Goal: Navigation & Orientation: Go to known website

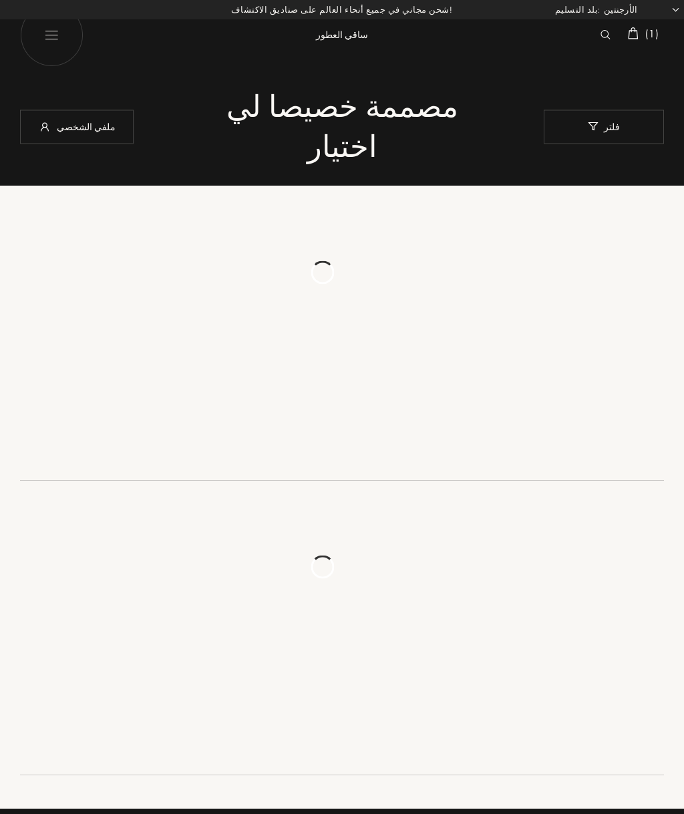
select select "AR"
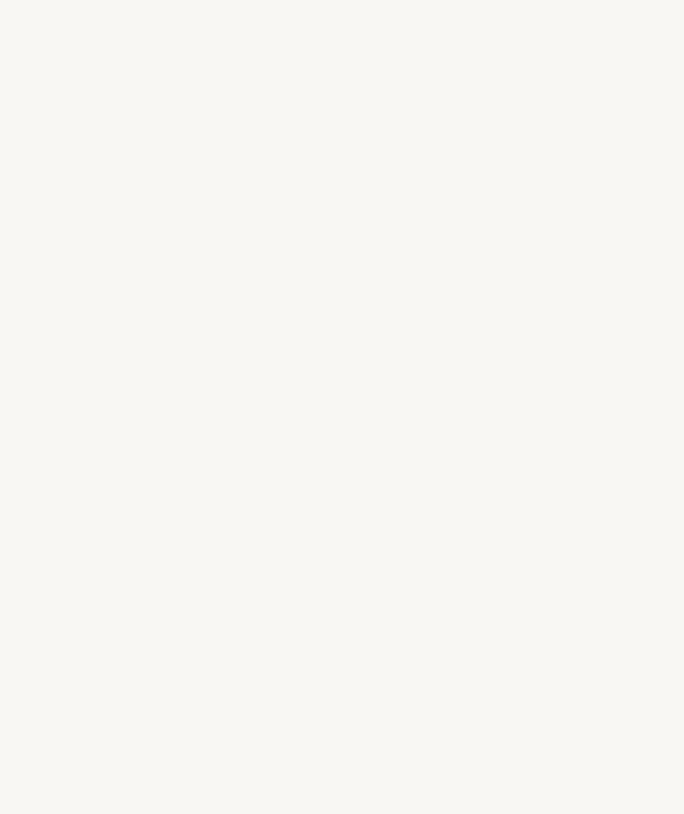
select select "AR"
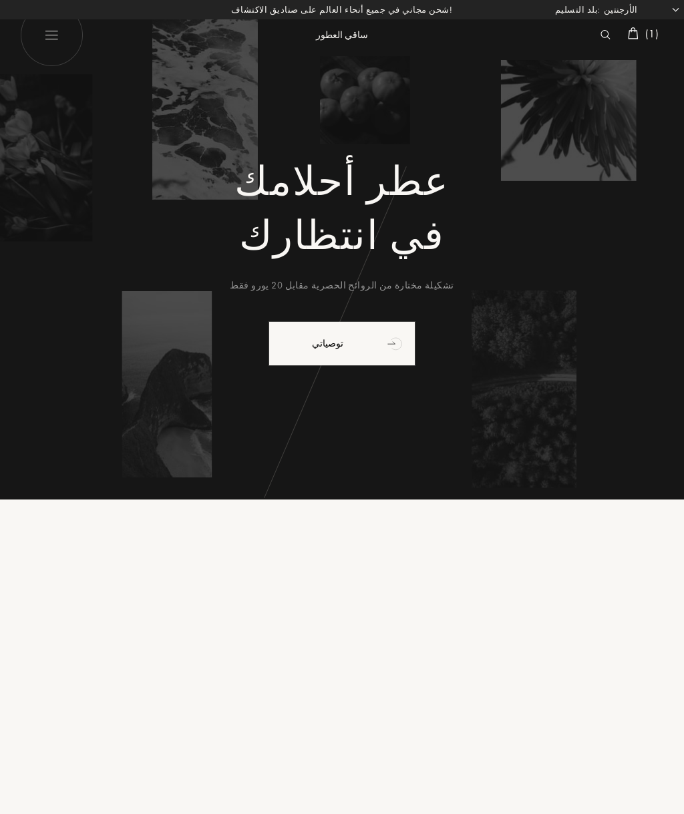
click at [648, 39] on font "1" at bounding box center [651, 34] width 6 height 14
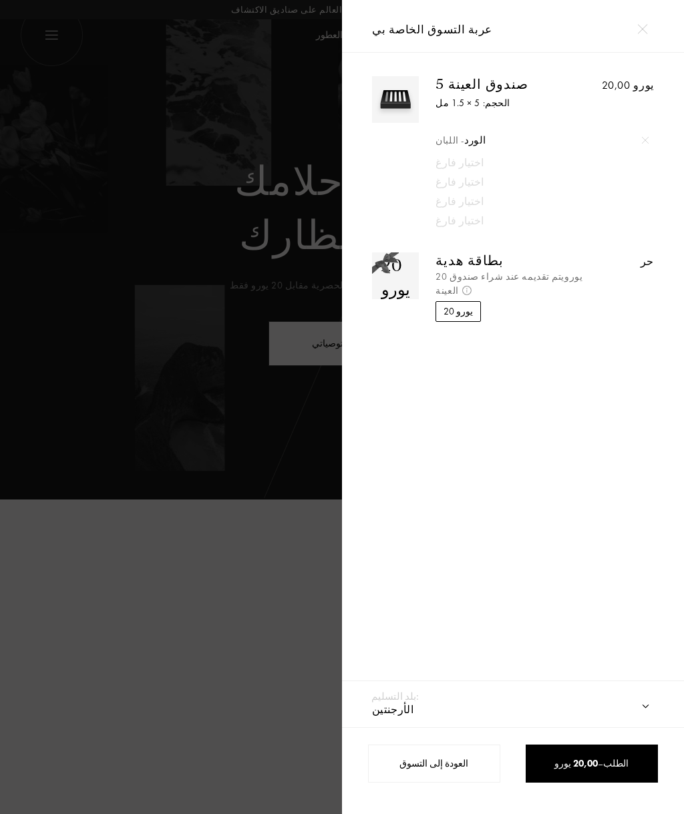
click at [304, 434] on div at bounding box center [171, 407] width 342 height 814
